Goal: Information Seeking & Learning: Learn about a topic

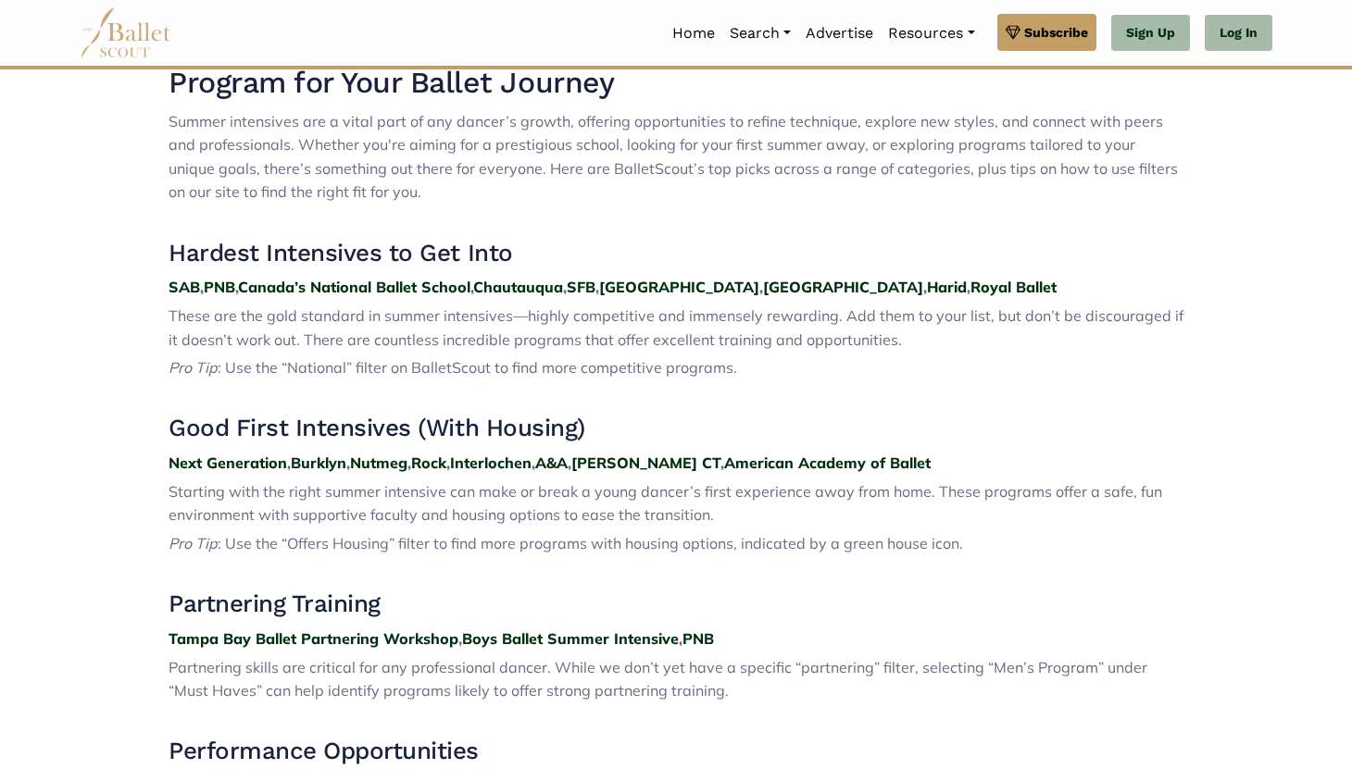
scroll to position [693, 0]
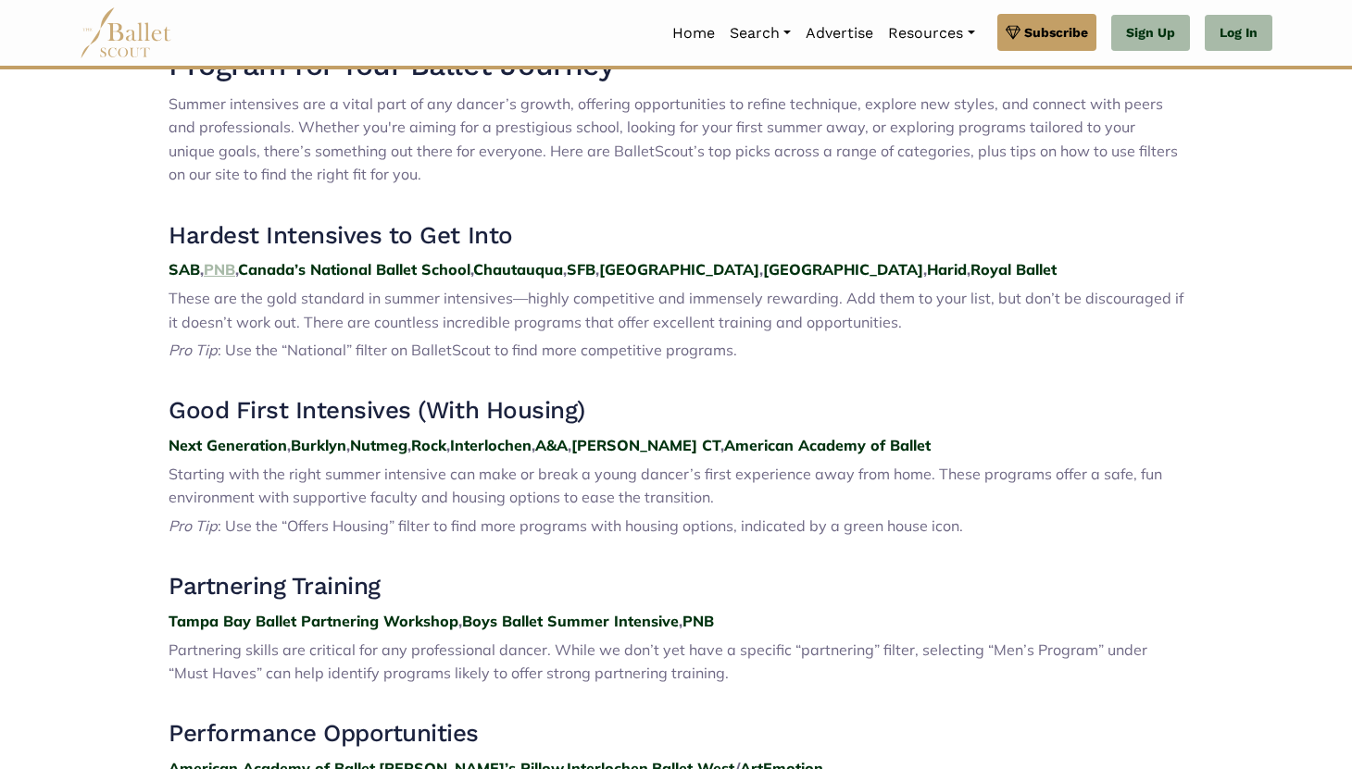
click at [224, 272] on strong "PNB" at bounding box center [219, 269] width 31 height 19
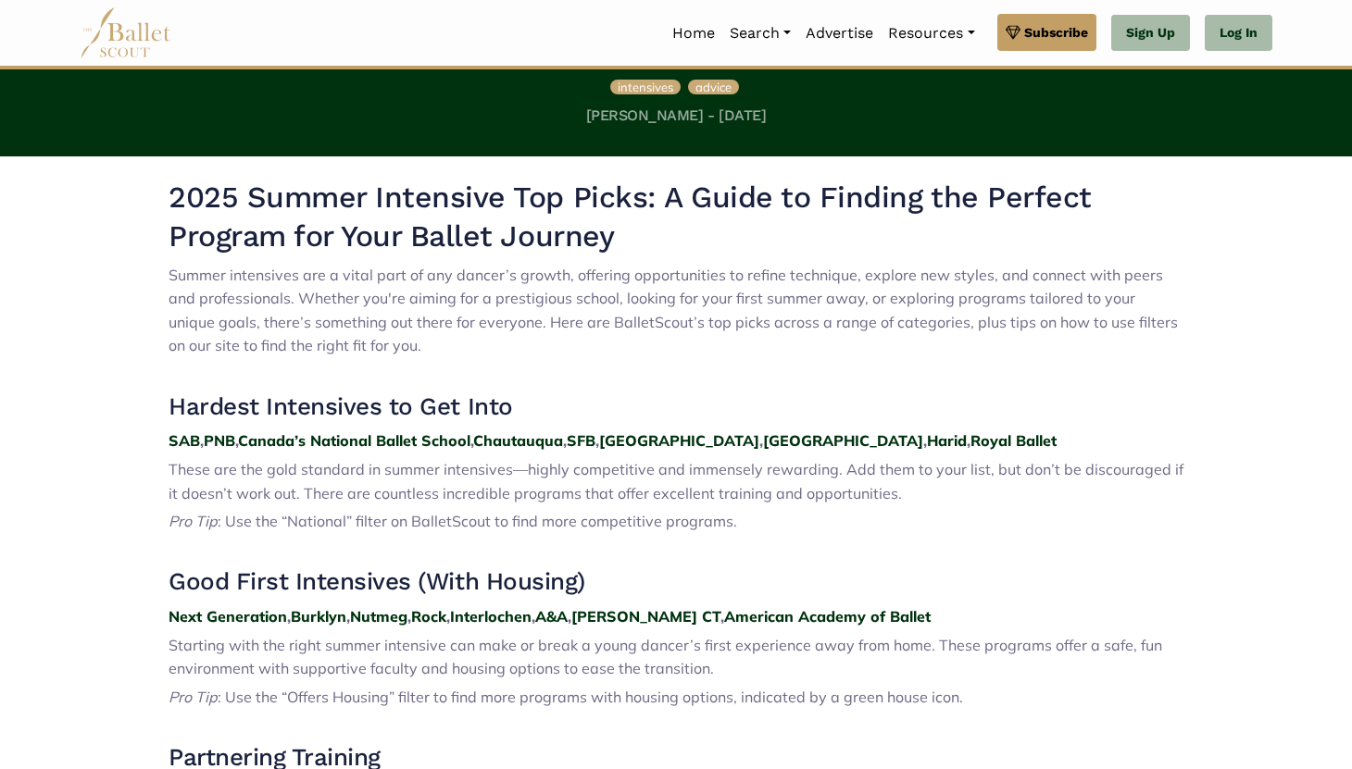
scroll to position [540, 0]
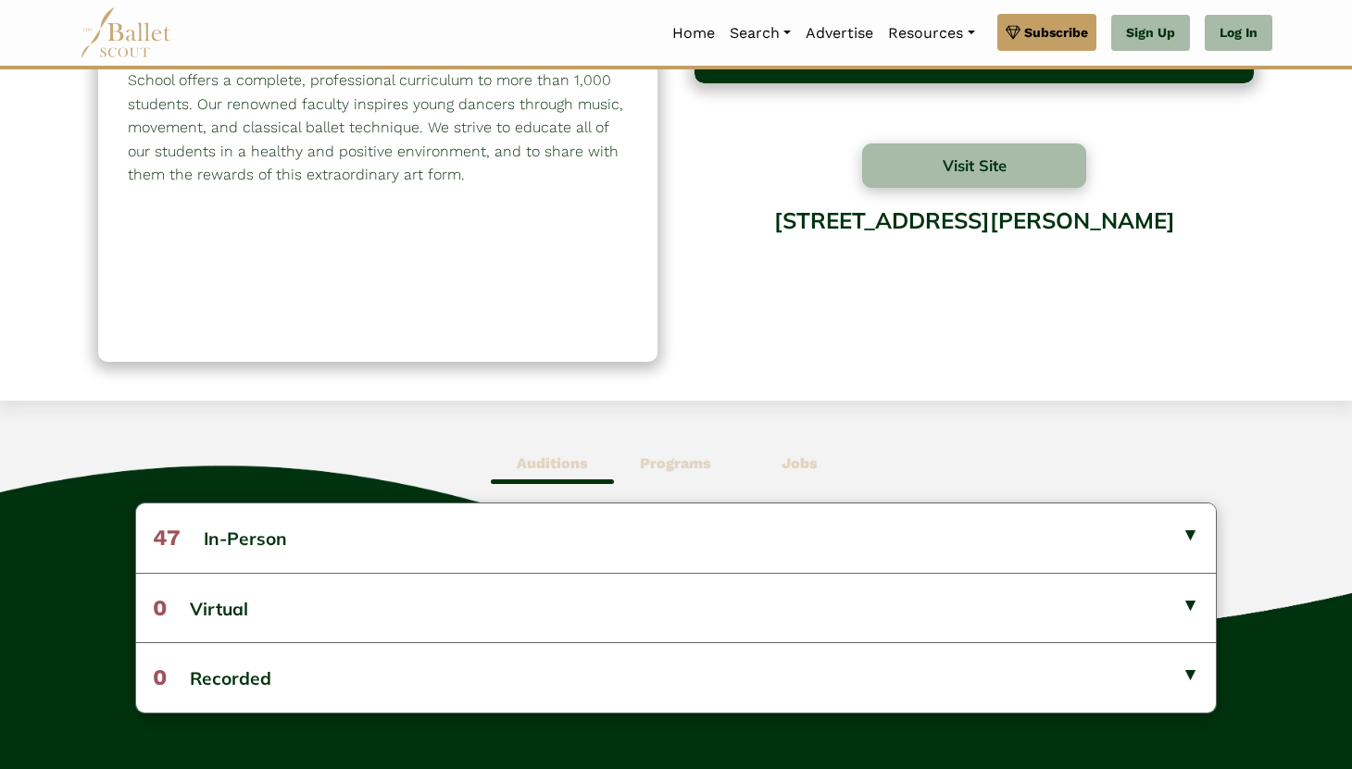
scroll to position [162, 0]
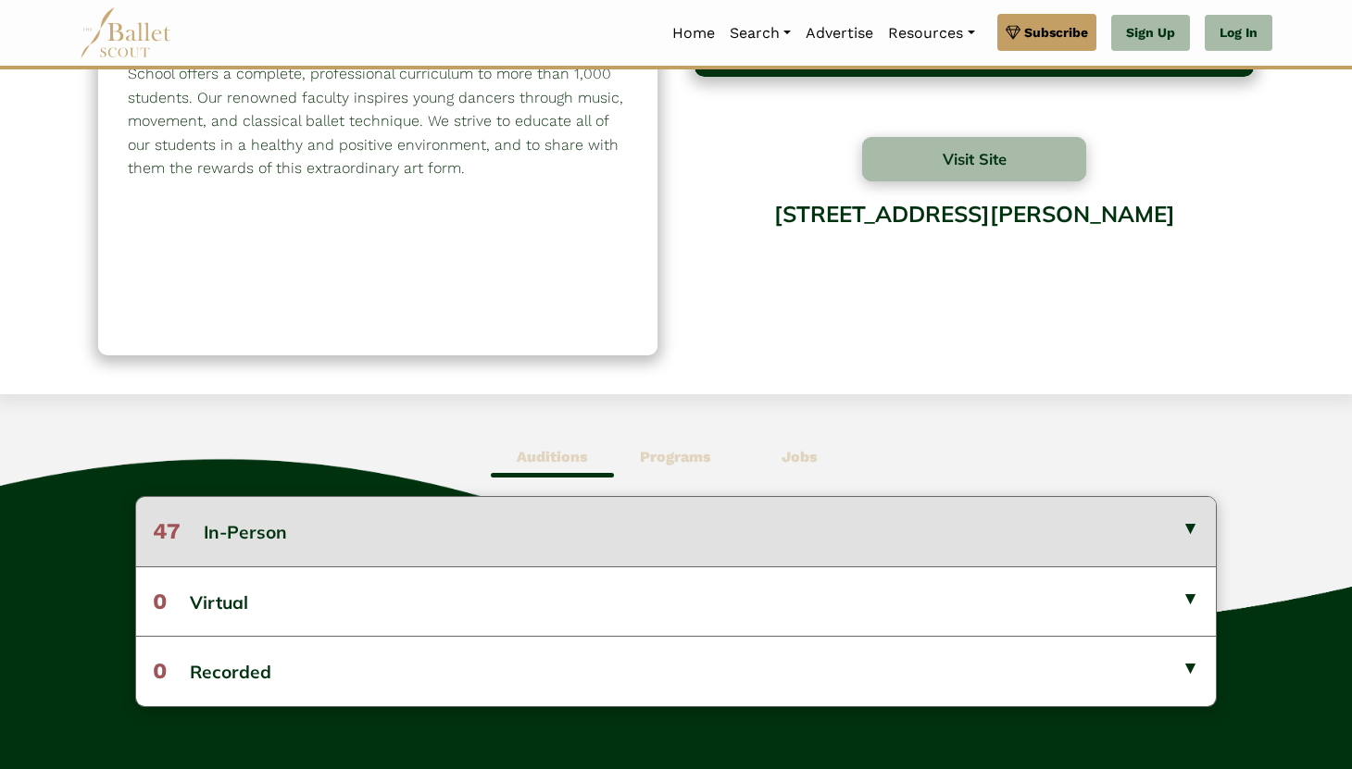
click at [262, 544] on button "47 In-Person" at bounding box center [675, 531] width 1079 height 69
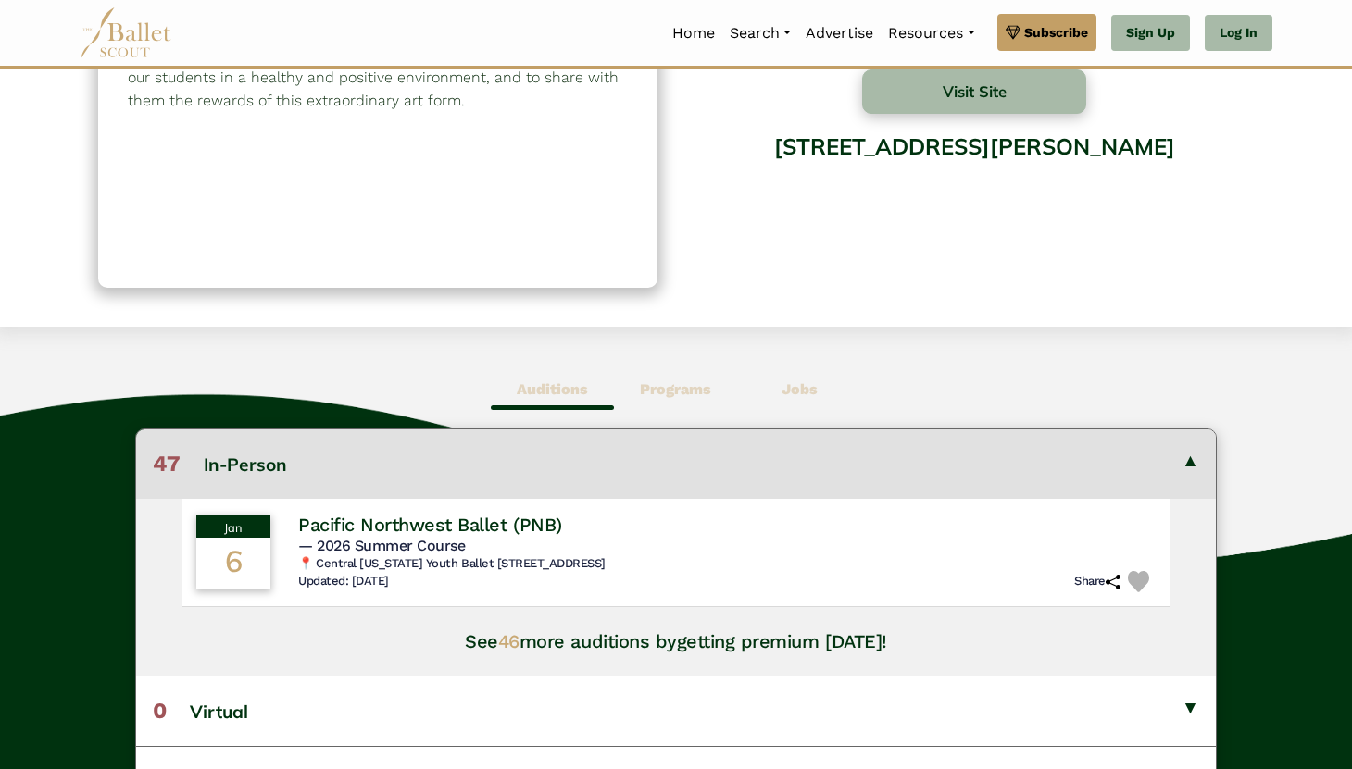
scroll to position [248, 0]
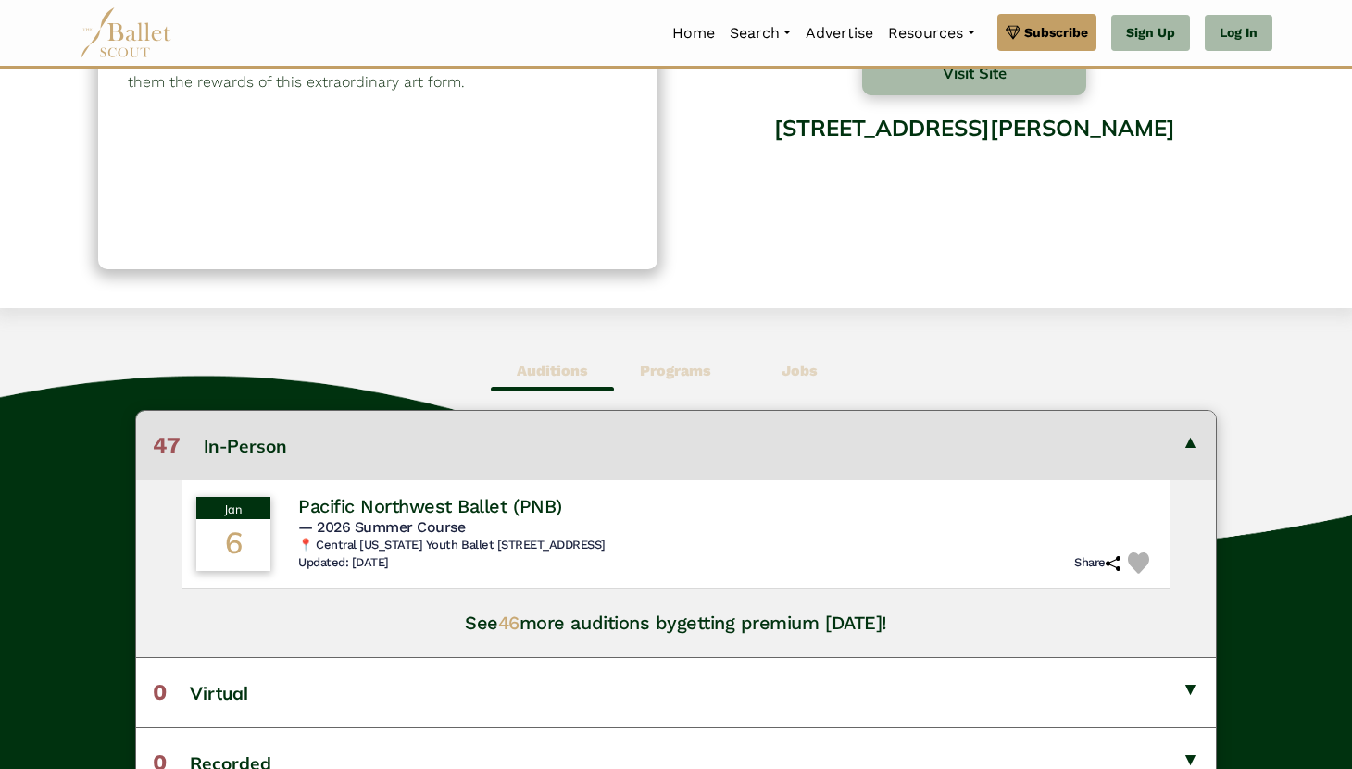
click at [515, 627] on span "46" at bounding box center [508, 623] width 21 height 22
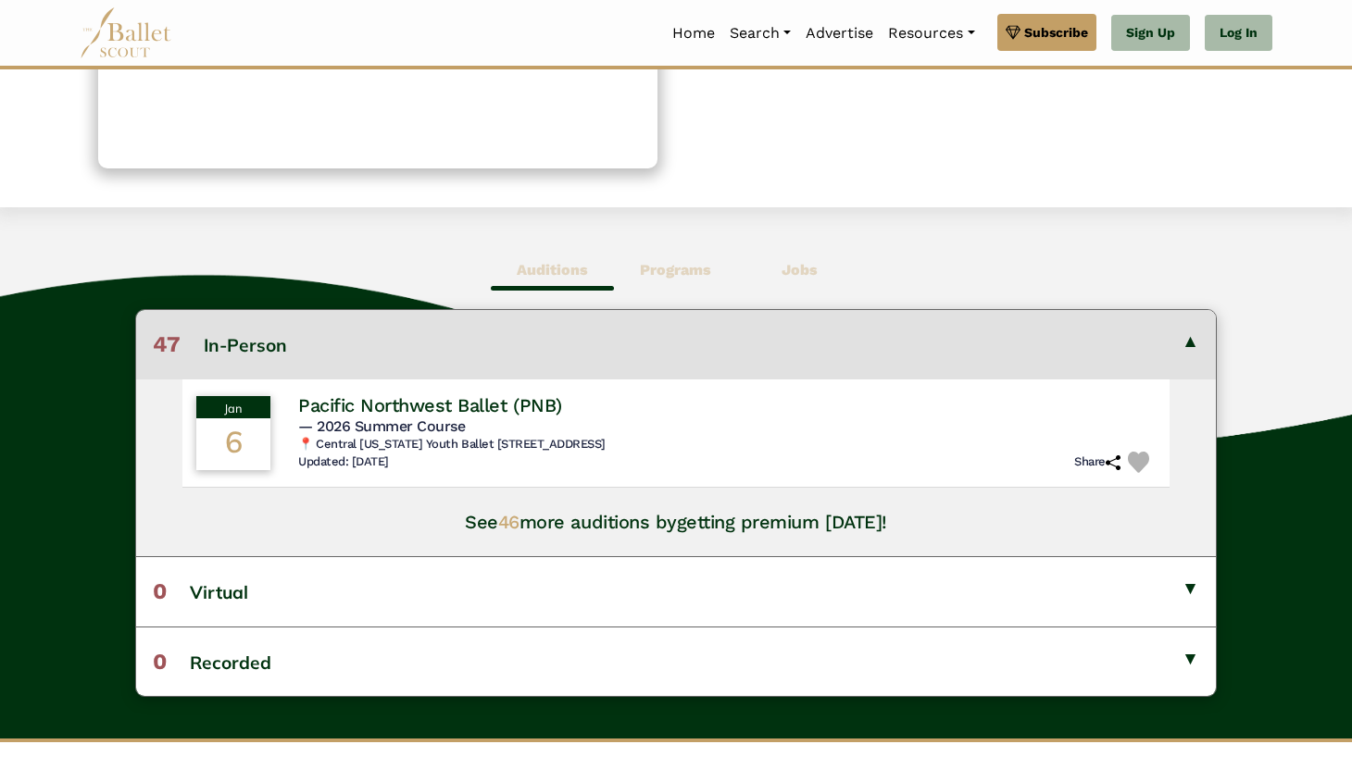
scroll to position [357, 0]
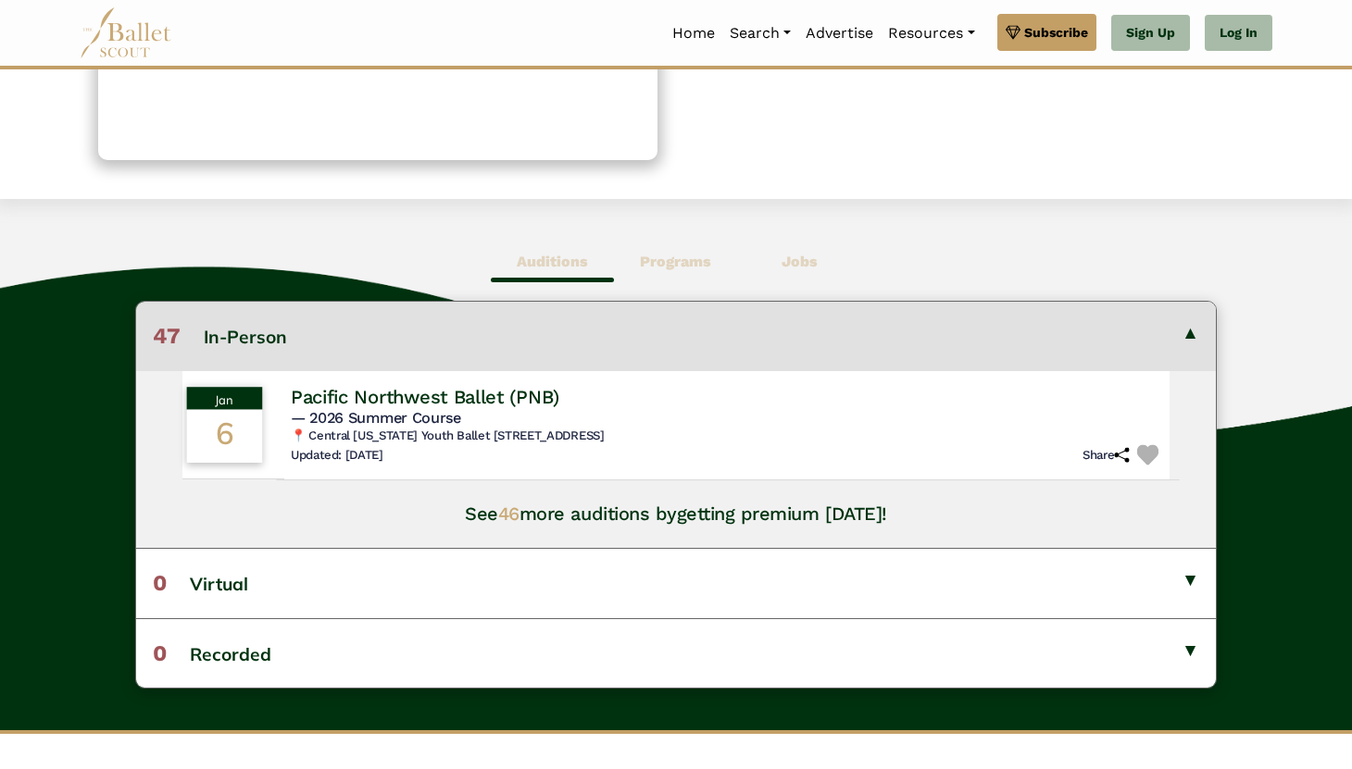
click at [492, 403] on h4 "Pacific Northwest Ballet (PNB)" at bounding box center [425, 396] width 268 height 25
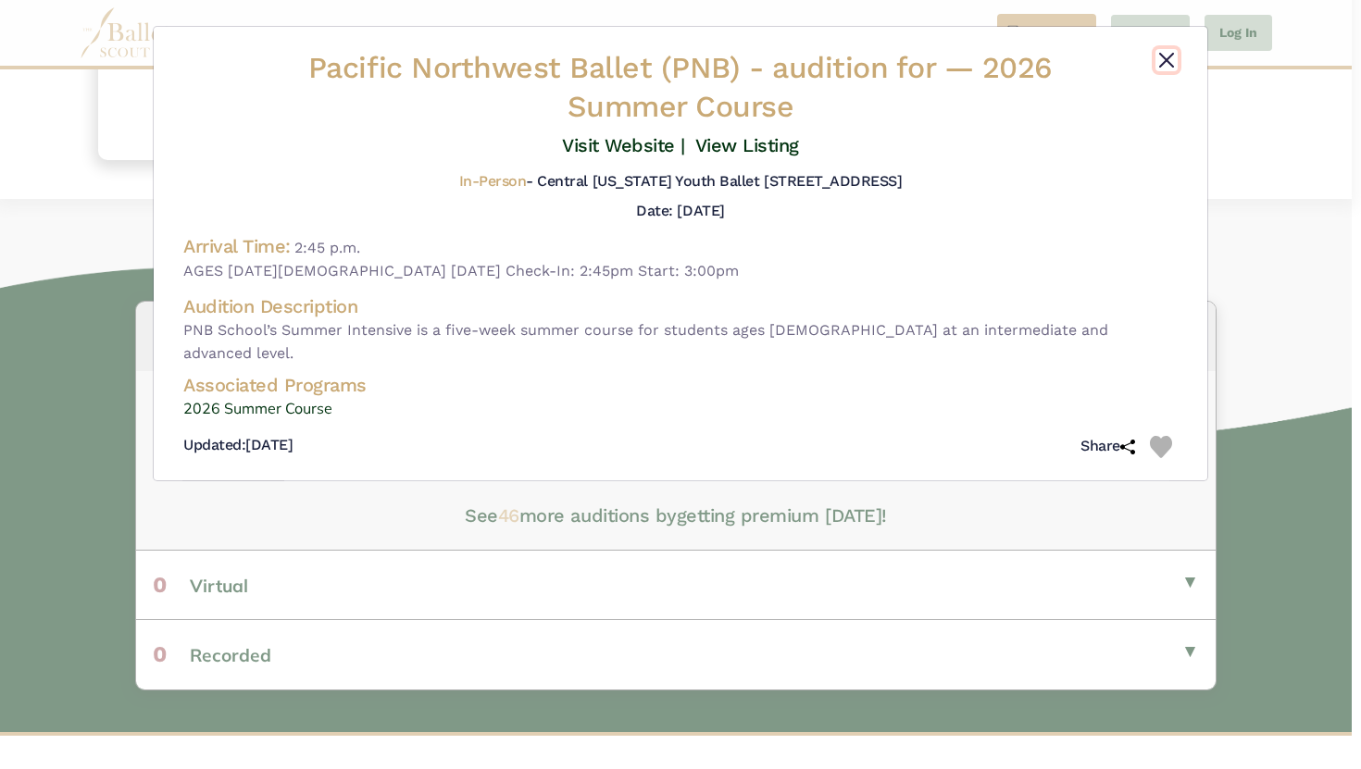
click at [1158, 49] on button "Close" at bounding box center [1166, 60] width 22 height 22
